Goal: Find specific page/section: Find specific page/section

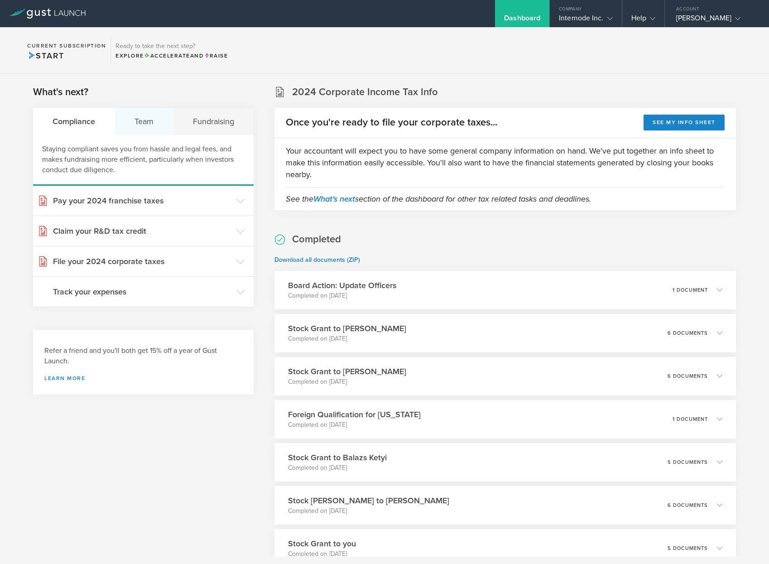
click at [130, 127] on div "Team" at bounding box center [144, 121] width 58 height 27
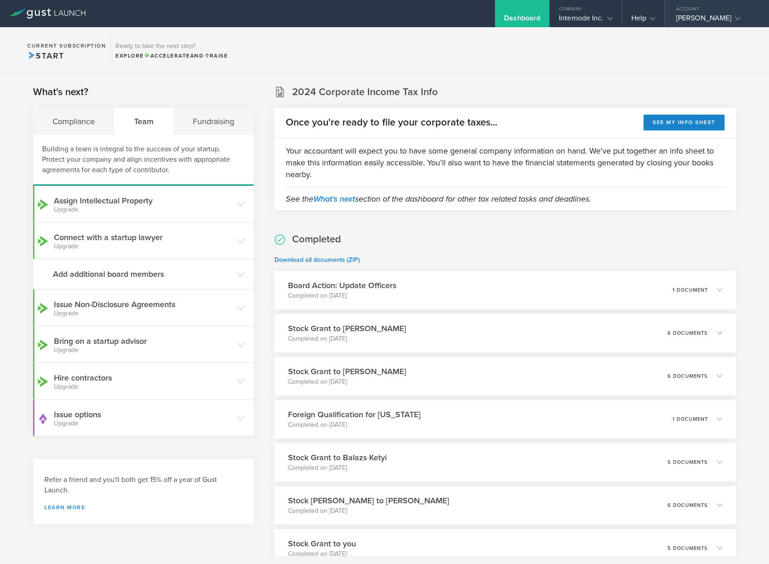
click at [712, 17] on div "[PERSON_NAME]" at bounding box center [714, 21] width 77 height 14
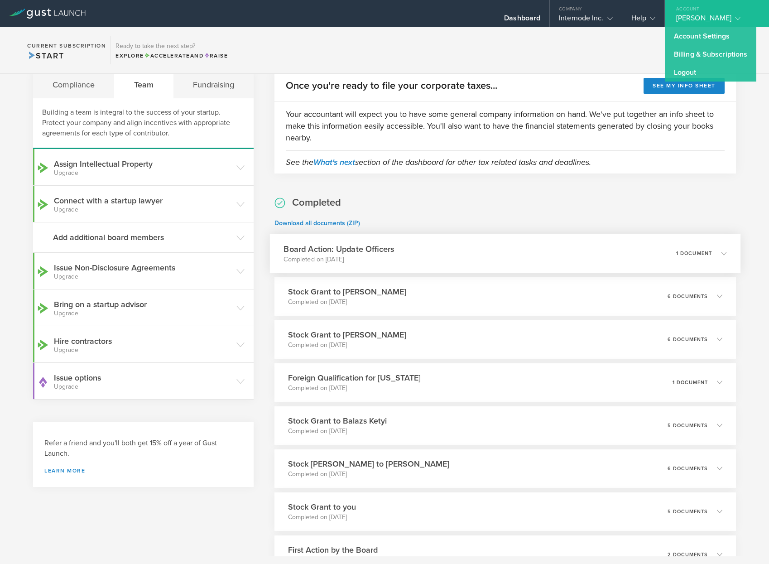
scroll to position [45, 0]
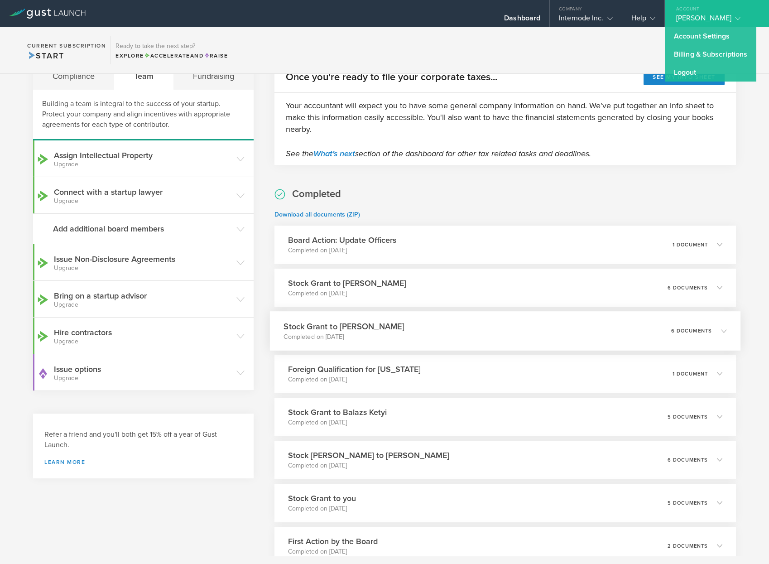
click at [582, 319] on div "Stock Grant to [PERSON_NAME] Completed on [DATE] 6 documents" at bounding box center [505, 330] width 471 height 39
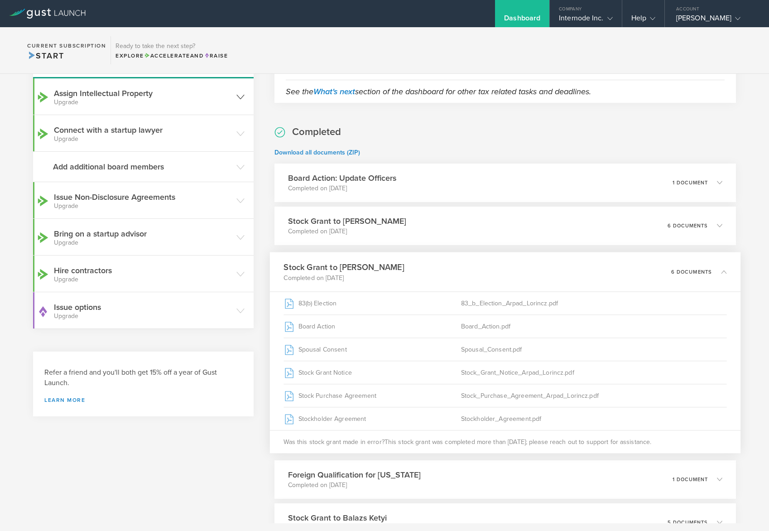
scroll to position [0, 0]
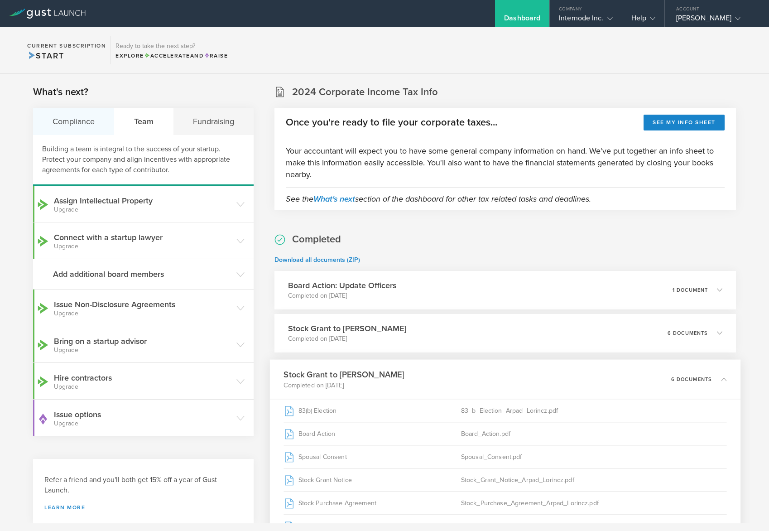
click at [82, 121] on div "Compliance" at bounding box center [74, 121] width 82 height 27
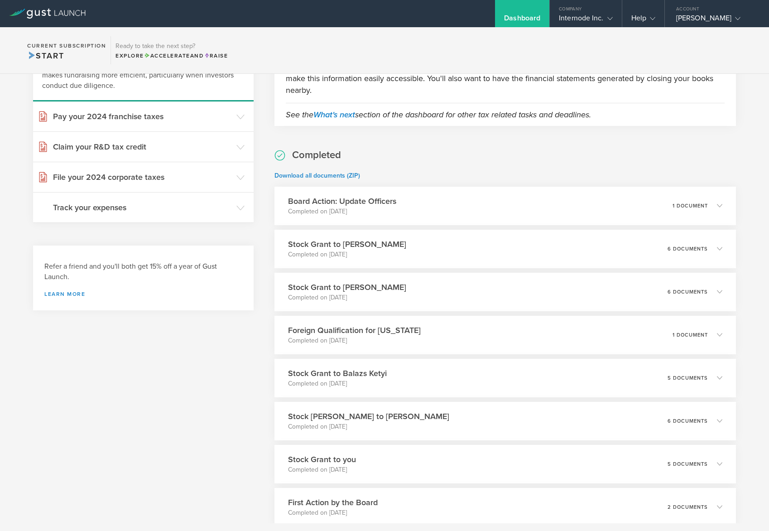
scroll to position [91, 0]
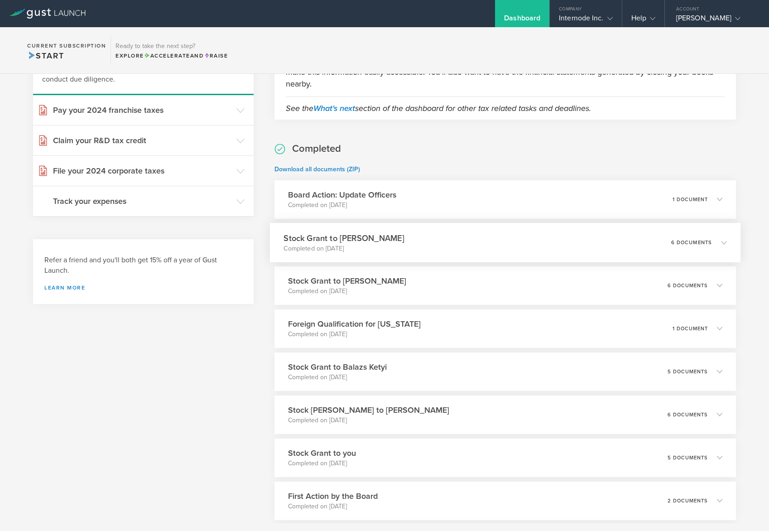
click at [719, 236] on div "6 documents" at bounding box center [699, 242] width 56 height 15
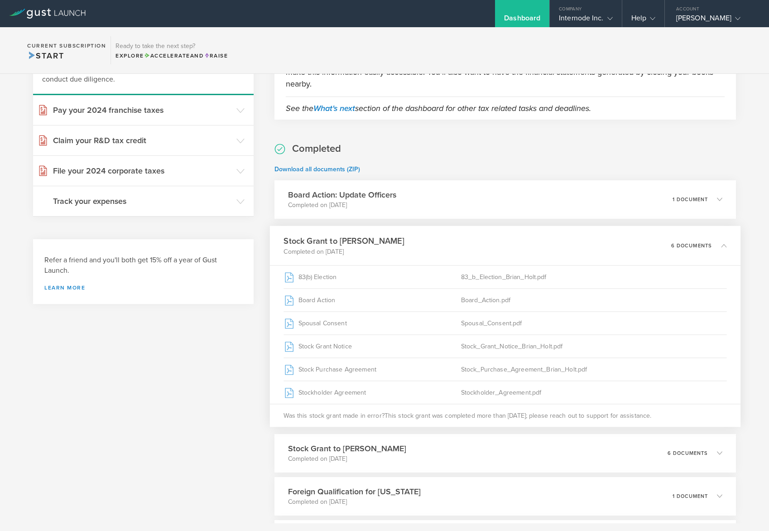
click at [719, 237] on div "Stock Grant to [PERSON_NAME] Completed on [DATE] 6 documents" at bounding box center [505, 245] width 471 height 39
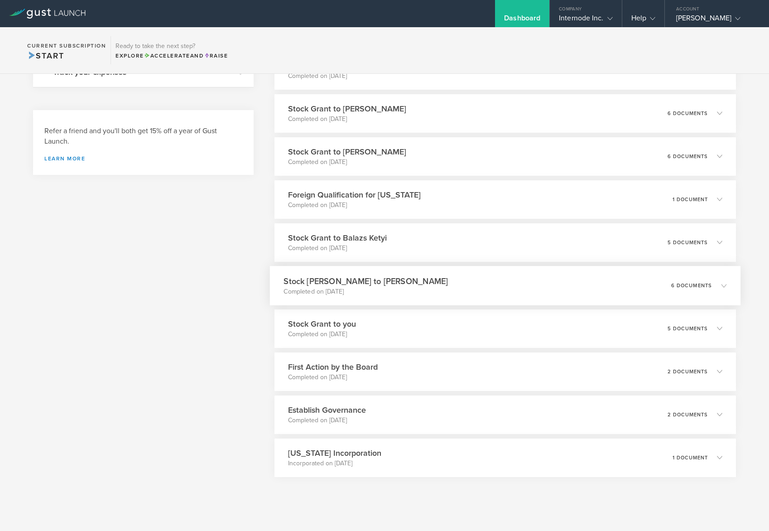
scroll to position [227, 0]
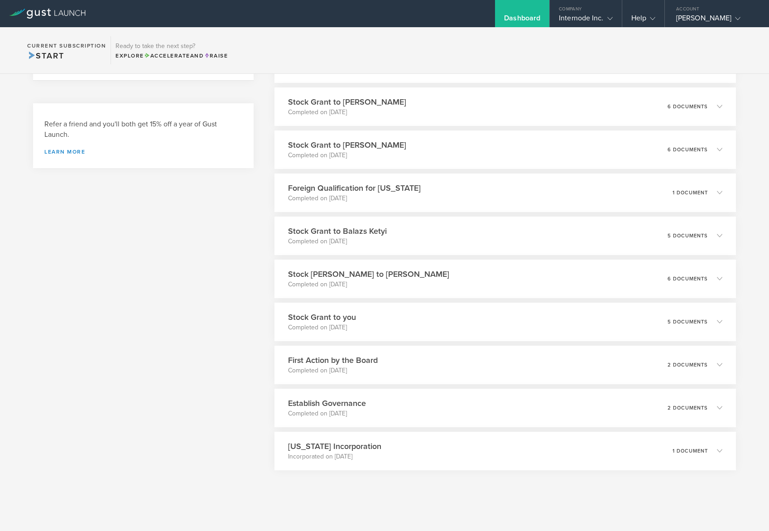
drag, startPoint x: 75, startPoint y: 282, endPoint x: 79, endPoint y: 280, distance: 4.7
click at [75, 282] on div "What's next? Compliance Team Fundraising Staying compliant saves you from hassl…" at bounding box center [143, 187] width 221 height 657
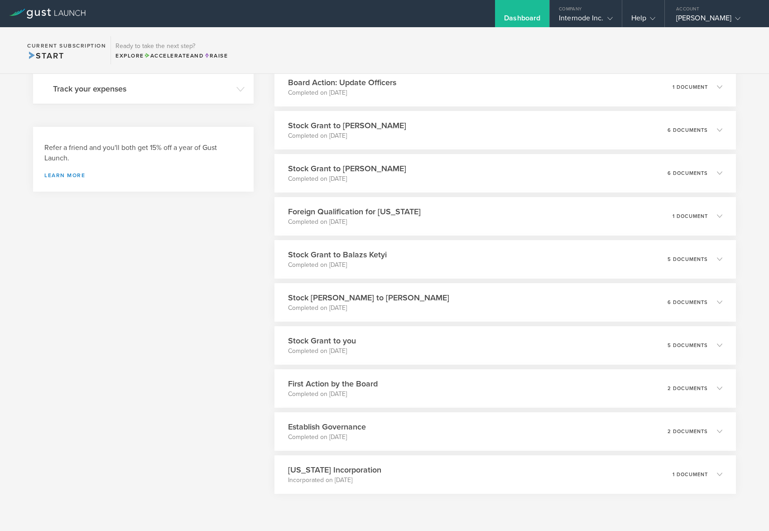
scroll to position [0, 0]
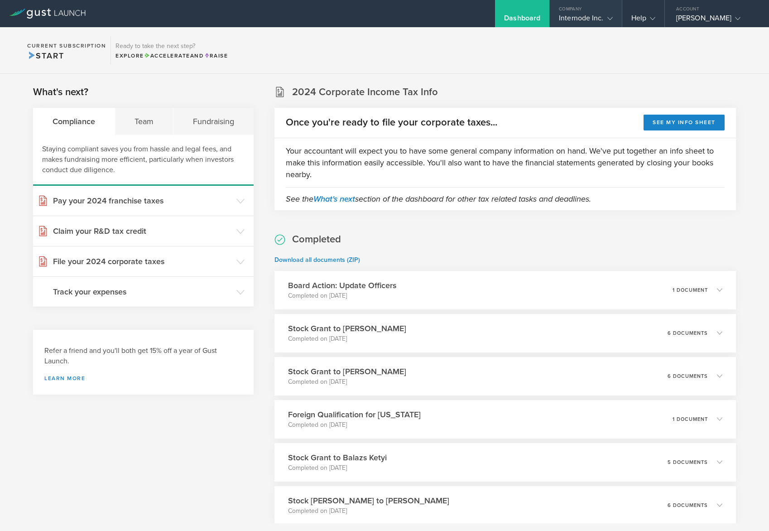
click at [606, 23] on div "Internode Inc." at bounding box center [585, 21] width 53 height 14
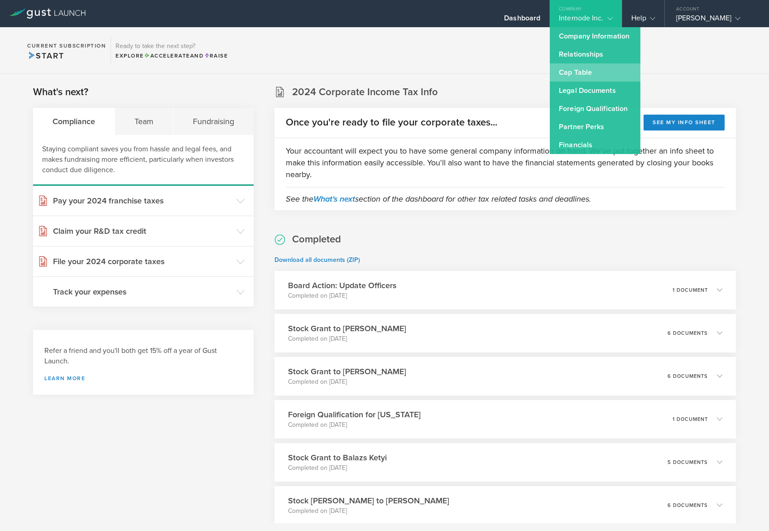
click at [591, 68] on link "Cap Table" at bounding box center [595, 72] width 91 height 18
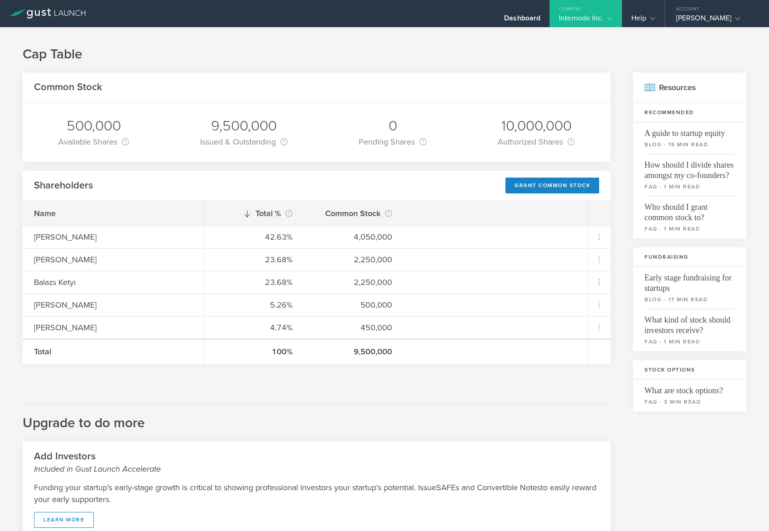
drag, startPoint x: 239, startPoint y: 59, endPoint x: 242, endPoint y: 63, distance: 5.2
click at [240, 60] on h1 "Cap Table" at bounding box center [385, 54] width 724 height 18
